Goal: Task Accomplishment & Management: Manage account settings

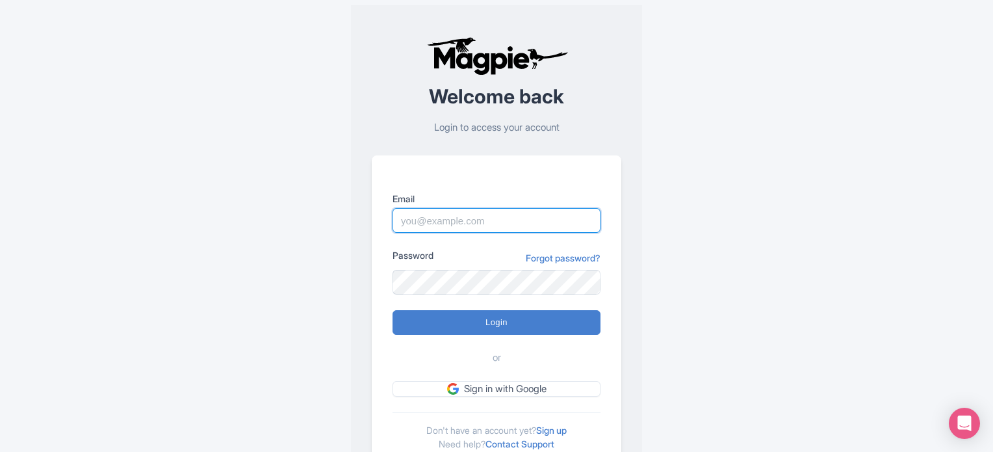
click at [431, 220] on input "Email" at bounding box center [496, 220] width 208 height 25
paste input "kirsty.prynn@tui.com"
type input "kirsty.prynn@tui.com"
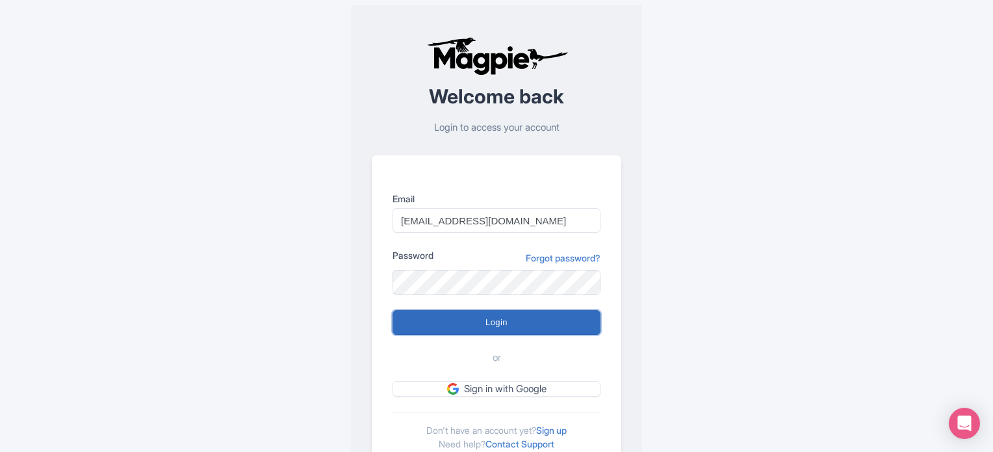
click at [490, 327] on input "Login" at bounding box center [496, 322] width 208 height 25
type input "Logging in..."
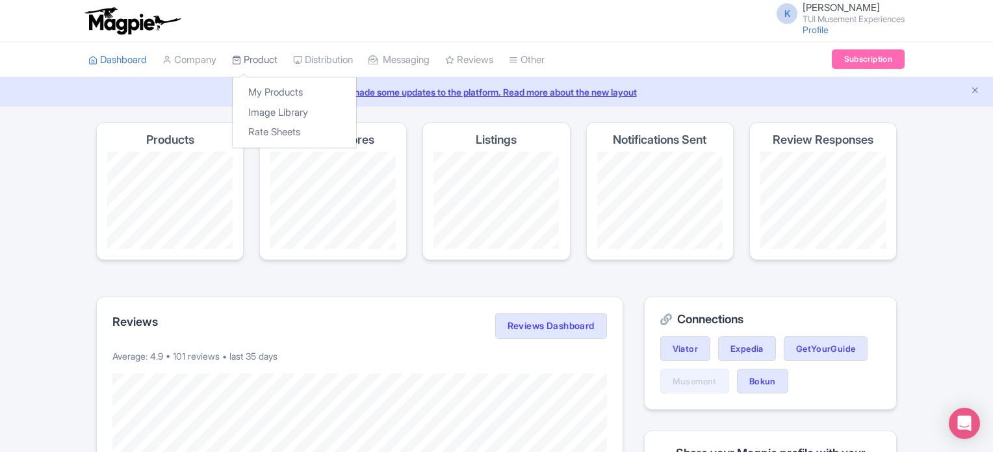
click at [268, 49] on link "Product" at bounding box center [254, 60] width 45 height 36
click at [279, 89] on link "My Products" at bounding box center [294, 93] width 123 height 20
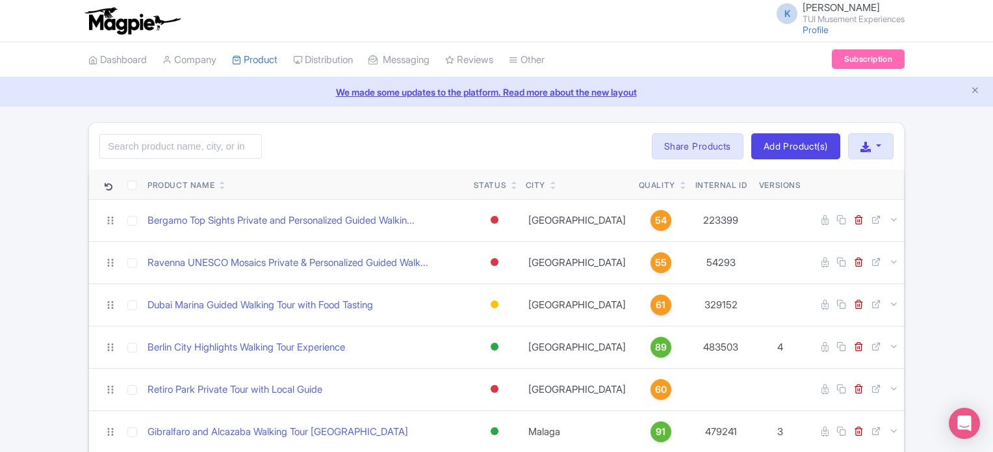
click at [648, 182] on div "Quality" at bounding box center [661, 185] width 44 height 12
click at [680, 184] on icon at bounding box center [683, 188] width 6 height 8
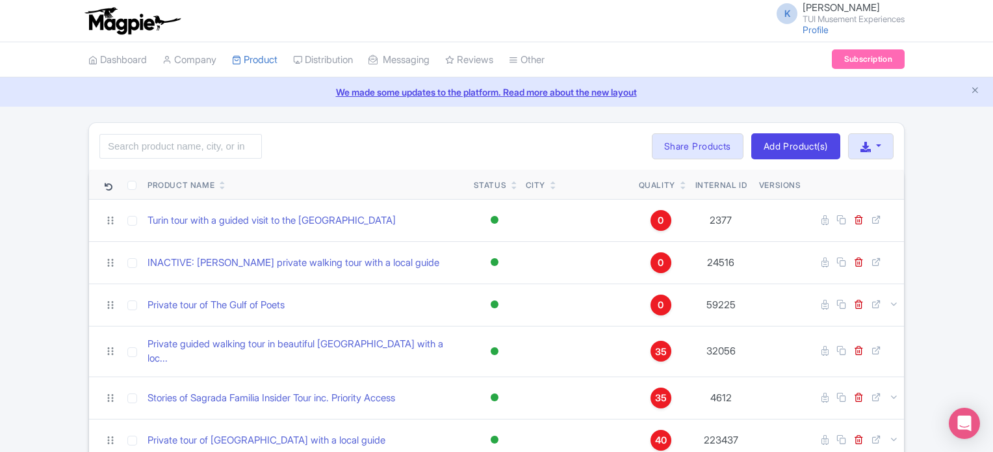
click at [680, 181] on icon at bounding box center [683, 183] width 6 height 8
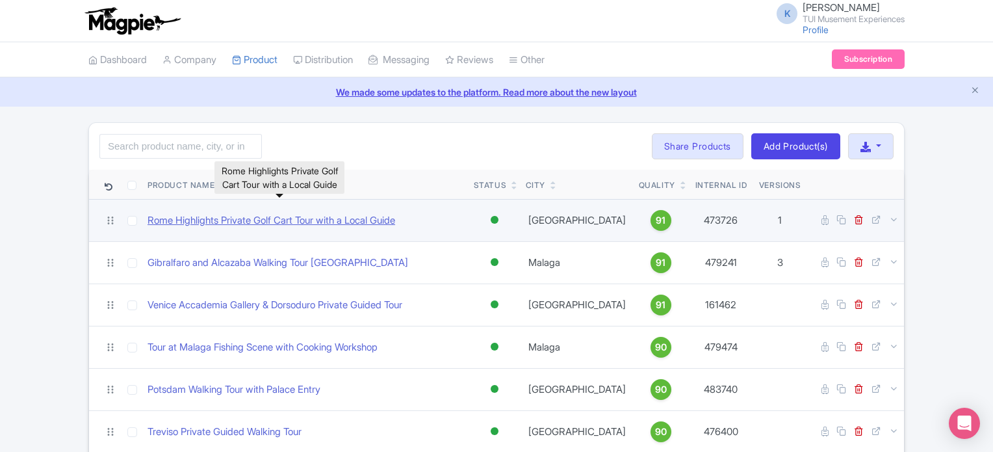
click at [301, 218] on link "Rome Highlights Private Golf Cart Tour with a Local Guide" at bounding box center [271, 220] width 248 height 15
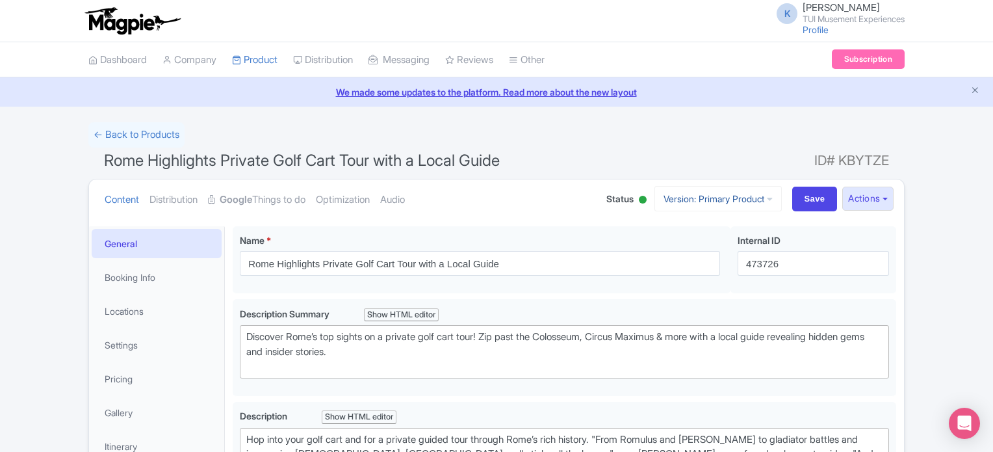
click at [758, 197] on link "Version: Primary Product" at bounding box center [717, 198] width 127 height 25
click at [728, 228] on link "Manage Versions" at bounding box center [728, 230] width 123 height 20
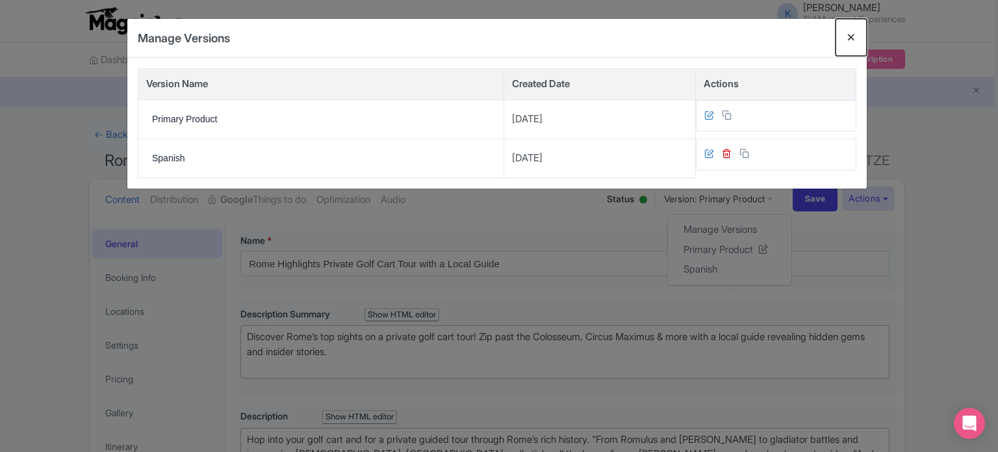
click at [847, 36] on button "Close" at bounding box center [851, 37] width 31 height 37
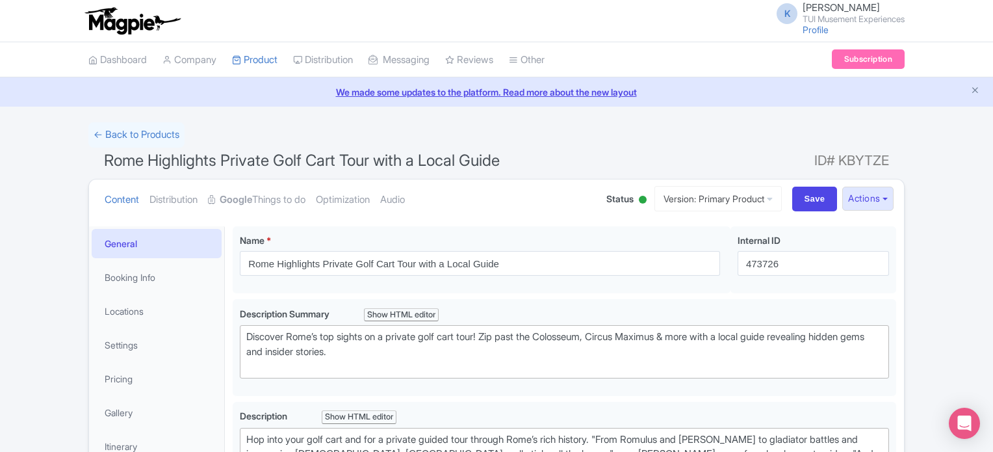
click at [893, 202] on div "Content Distribution Google Things to do Optimization Audio Status Active Inact…" at bounding box center [496, 199] width 815 height 40
click at [886, 202] on button "Actions" at bounding box center [867, 198] width 51 height 24
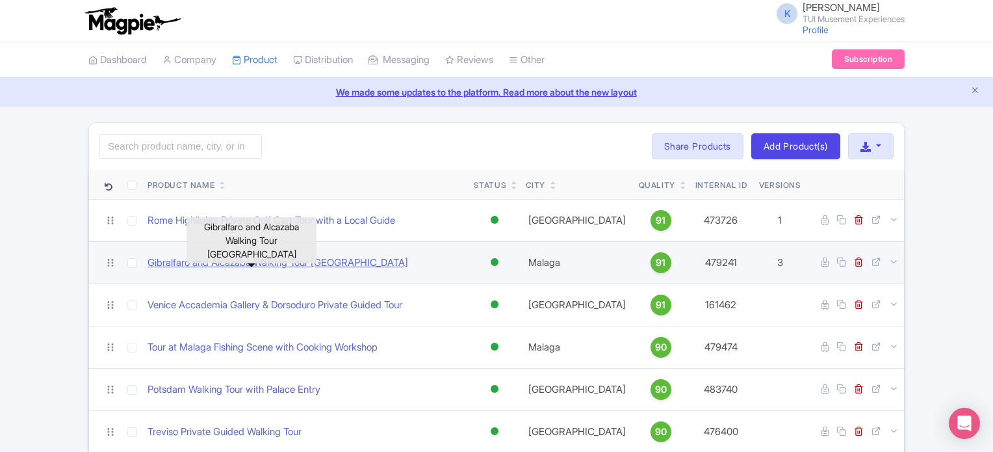
click at [319, 257] on link "Gibralfaro and Alcazaba Walking Tour [GEOGRAPHIC_DATA]" at bounding box center [277, 262] width 261 height 15
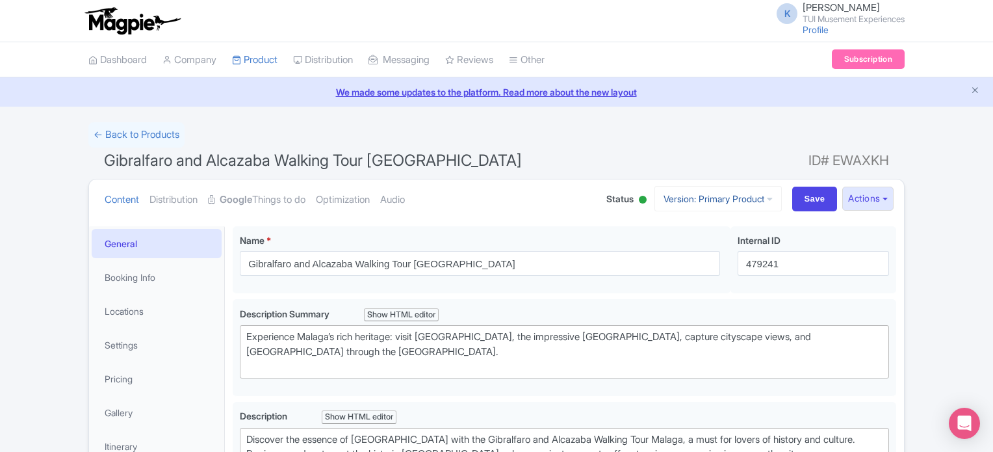
click at [754, 194] on link "Version: Primary Product" at bounding box center [717, 198] width 127 height 25
click at [732, 225] on link "Manage Versions" at bounding box center [728, 230] width 123 height 20
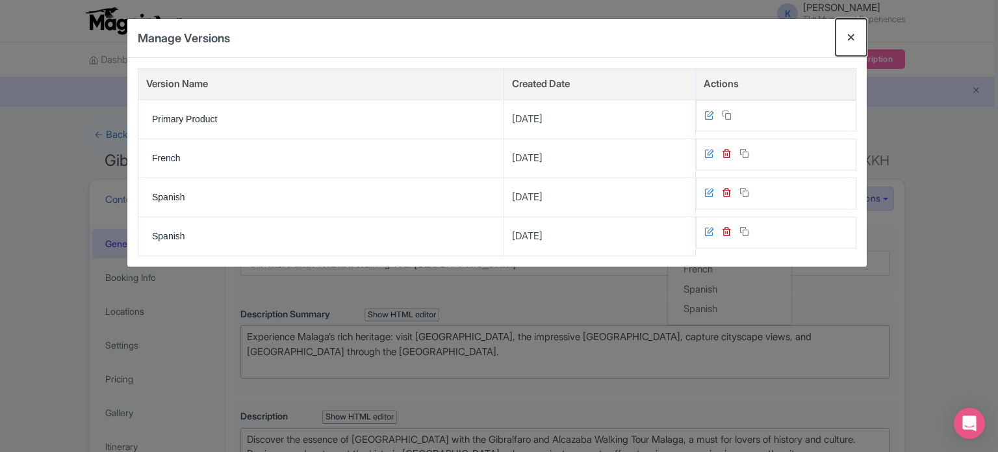
click at [849, 38] on button "Close" at bounding box center [851, 37] width 31 height 37
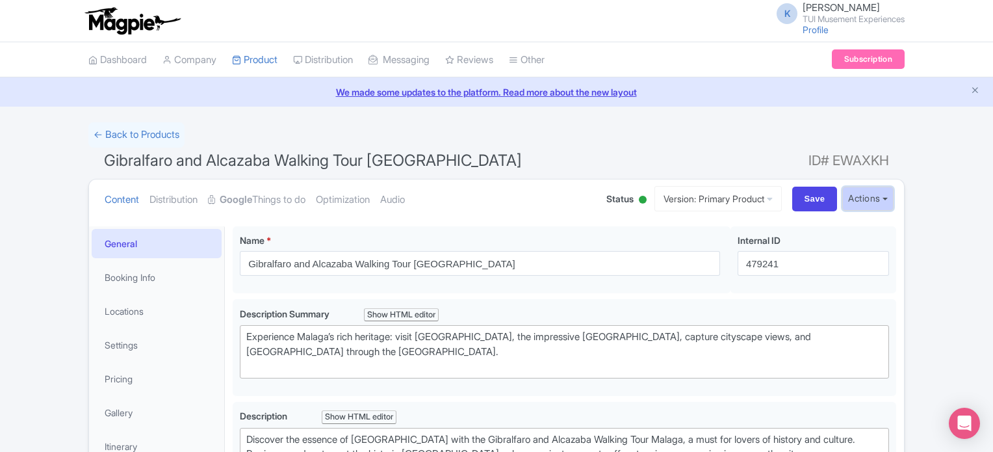
click at [891, 196] on button "Actions" at bounding box center [867, 198] width 51 height 24
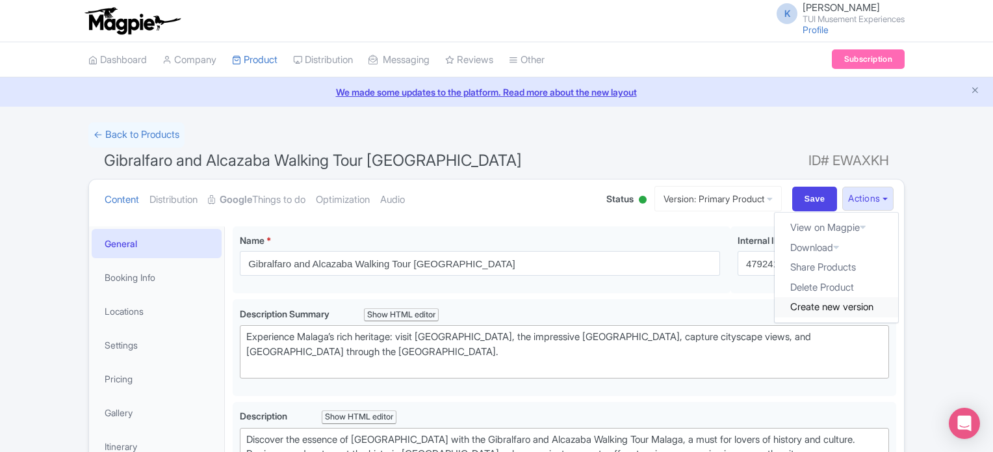
click at [813, 313] on link "Create new version" at bounding box center [835, 307] width 123 height 20
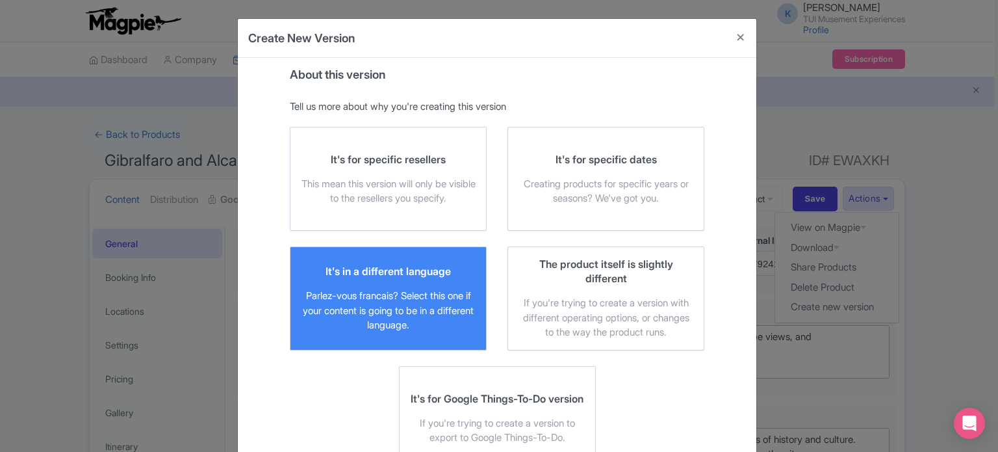
click at [390, 280] on div "It's in a different language Parlez-vous francais? Select this one if your cont…" at bounding box center [388, 298] width 175 height 69
click at [0, 0] on input "It's in a different language Parlez-vous francais? Select this one if your cont…" at bounding box center [0, 0] width 0 height 0
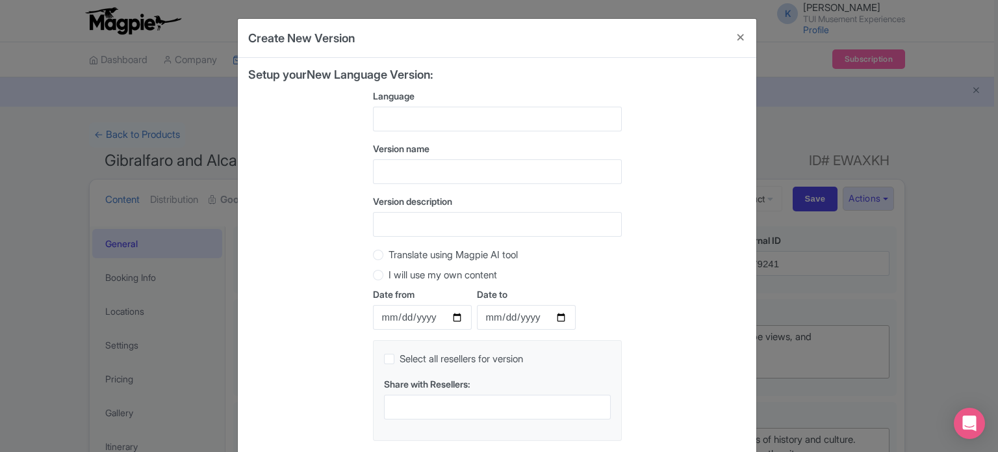
click at [444, 120] on div at bounding box center [497, 119] width 249 height 25
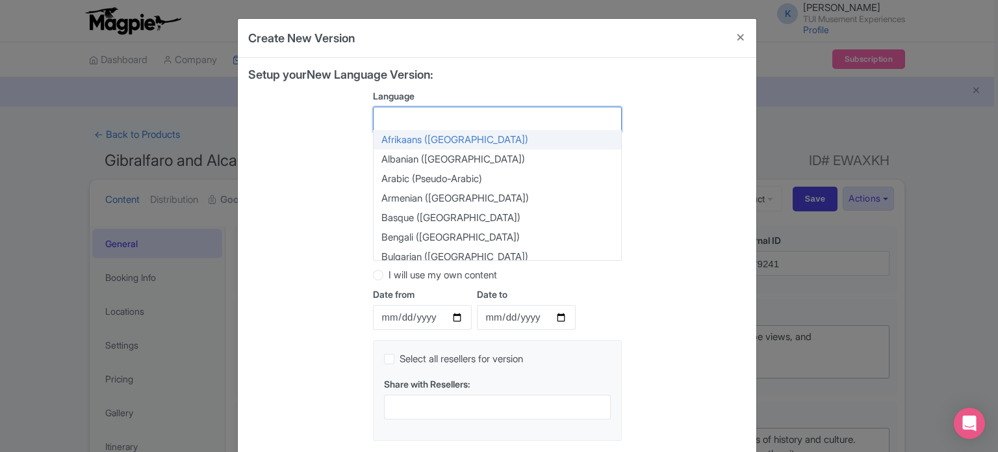
click at [444, 120] on div at bounding box center [497, 119] width 249 height 25
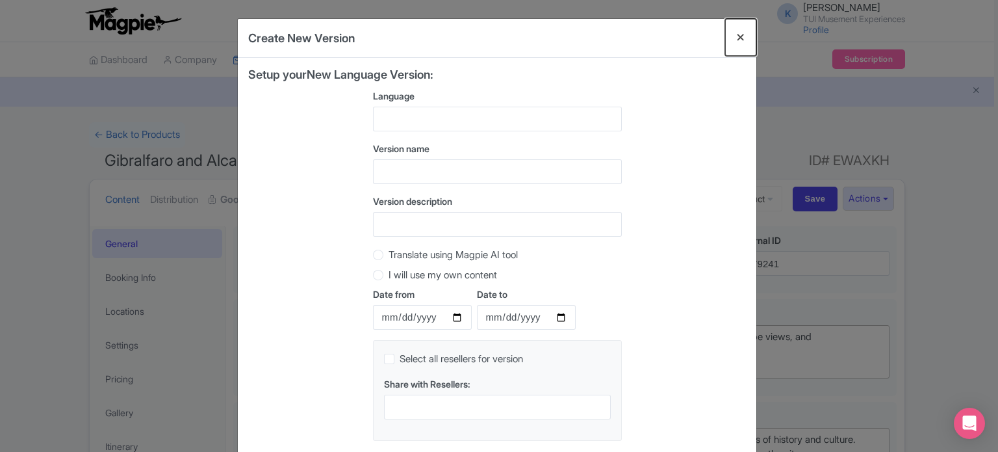
click at [741, 42] on button "Close" at bounding box center [740, 37] width 31 height 37
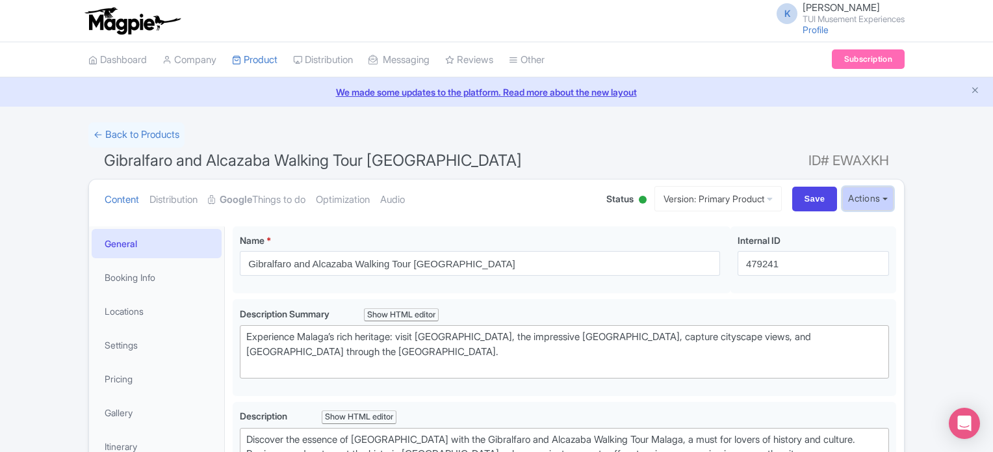
click at [872, 194] on button "Actions" at bounding box center [867, 198] width 51 height 24
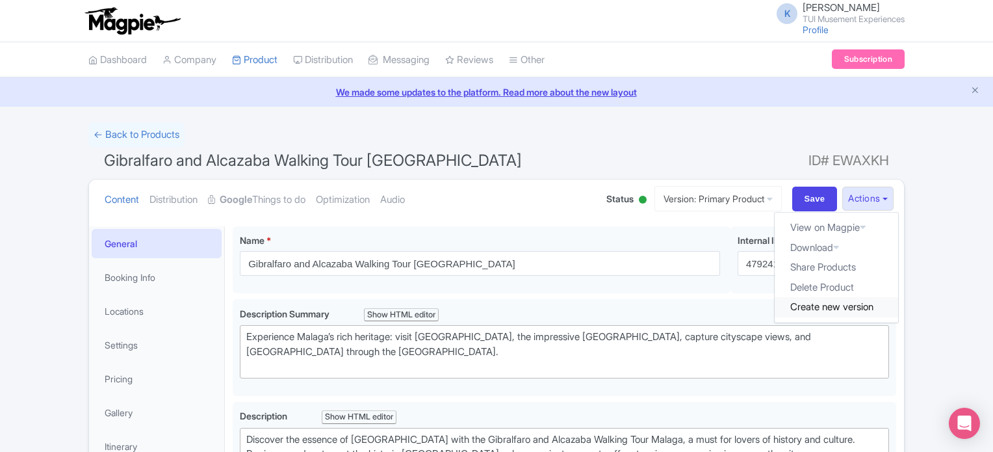
click at [855, 304] on link "Create new version" at bounding box center [835, 307] width 123 height 20
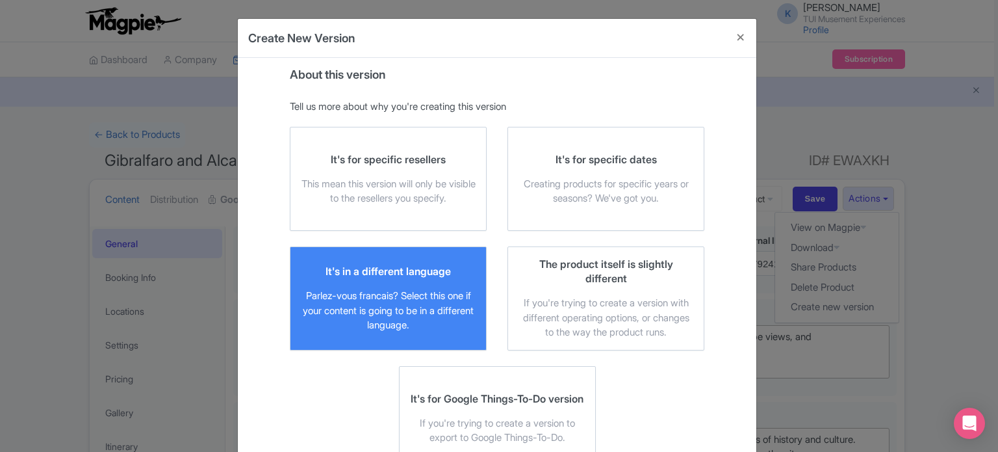
click at [405, 281] on div "It's in a different language Parlez-vous francais? Select this one if your cont…" at bounding box center [388, 298] width 175 height 69
click at [0, 0] on input "It's in a different language Parlez-vous francais? Select this one if your cont…" at bounding box center [0, 0] width 0 height 0
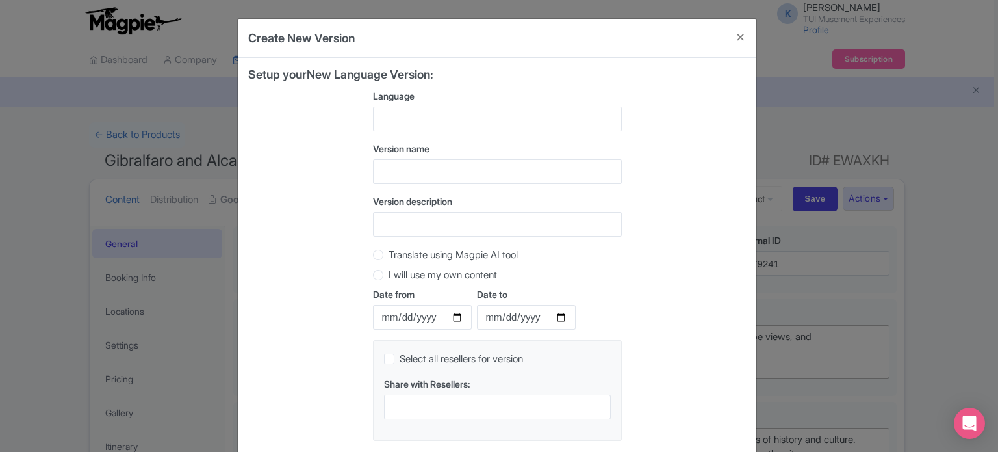
click at [411, 109] on div at bounding box center [497, 119] width 249 height 25
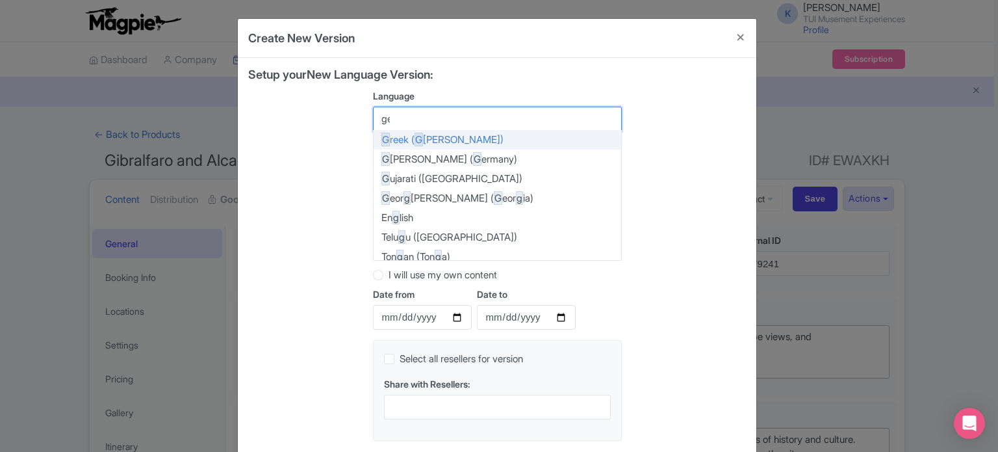
type input "ger"
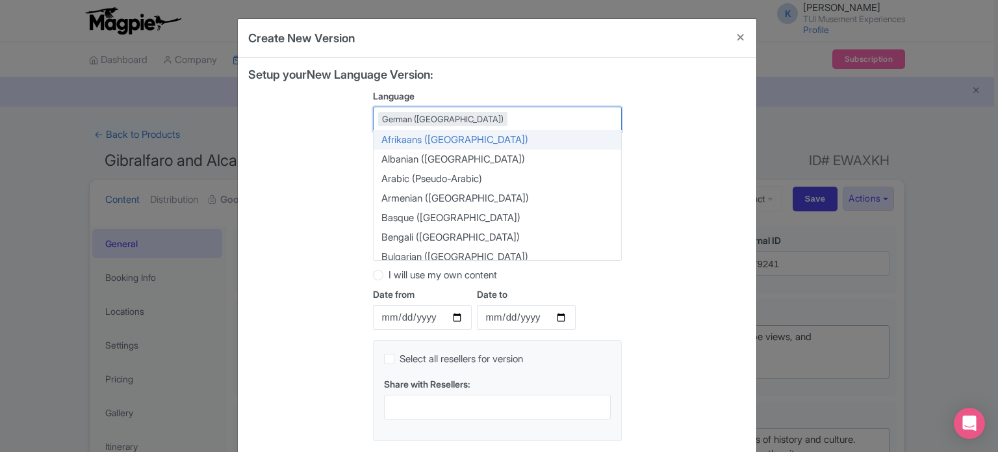
click at [697, 158] on div "Setup your New Language Version: Language German (Germany) German (Germany) Afr…" at bounding box center [497, 259] width 498 height 383
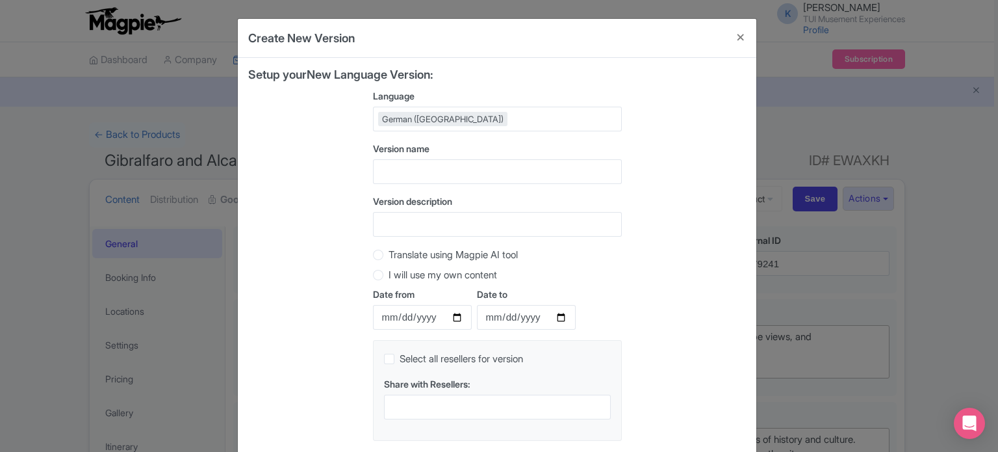
click at [669, 297] on div "Setup your New Language Version: Language German (Germany) German (Germany) Afr…" at bounding box center [497, 259] width 498 height 383
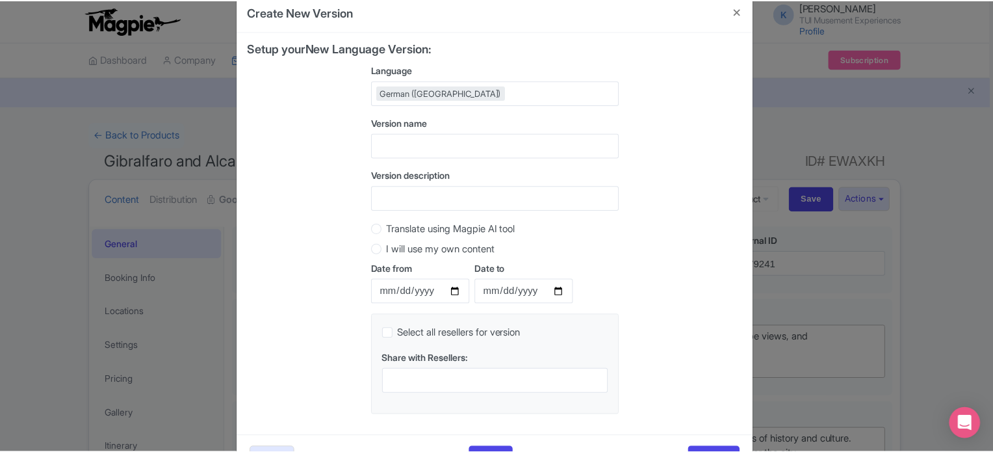
scroll to position [52, 0]
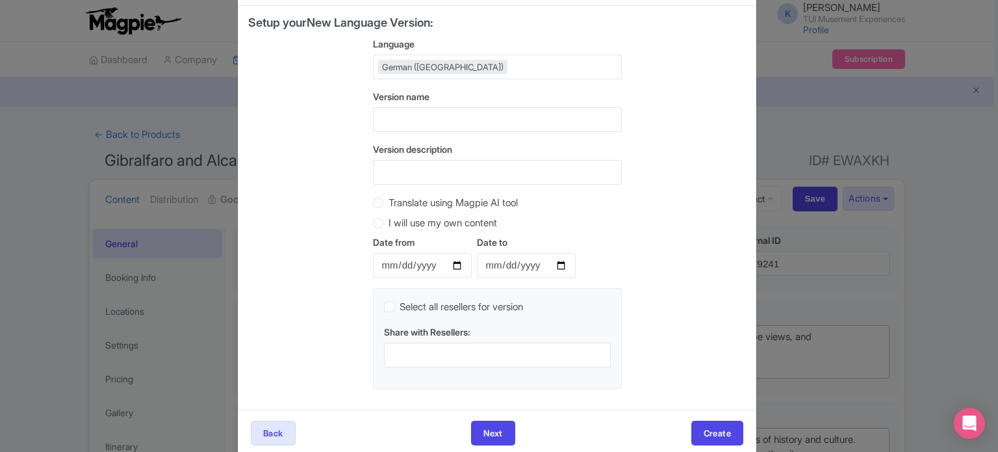
click at [389, 203] on label "Translate using Magpie AI tool" at bounding box center [453, 203] width 129 height 15
click at [389, 203] on input "Translate using Magpie AI tool" at bounding box center [395, 201] width 13 height 13
radio input "true"
drag, startPoint x: 992, startPoint y: 199, endPoint x: 997, endPoint y: 164, distance: 34.7
click at [992, 164] on div "Create New Version About this version Tell us more about why you're creating th…" at bounding box center [499, 226] width 998 height 452
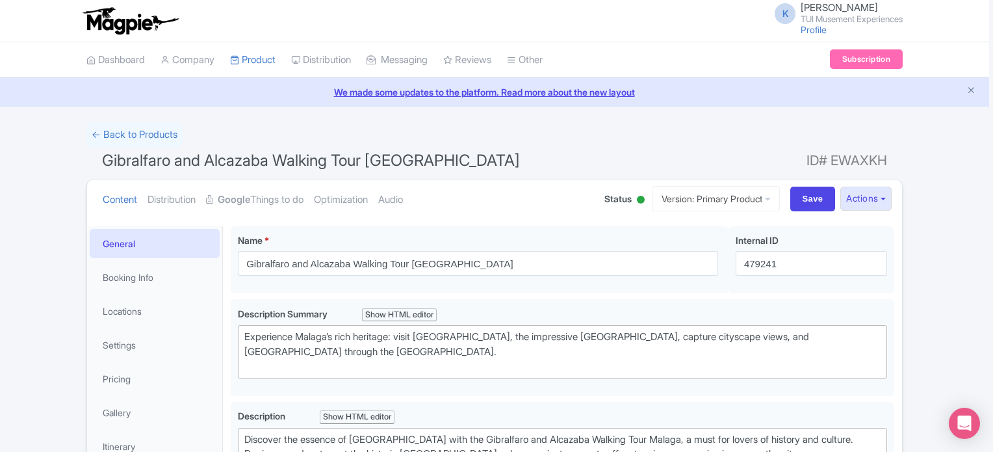
drag, startPoint x: 997, startPoint y: 164, endPoint x: 992, endPoint y: 81, distance: 83.9
click at [743, 98] on div "We made some updates to the platform. Read more about the new layout" at bounding box center [496, 91] width 993 height 29
